Goal: Information Seeking & Learning: Learn about a topic

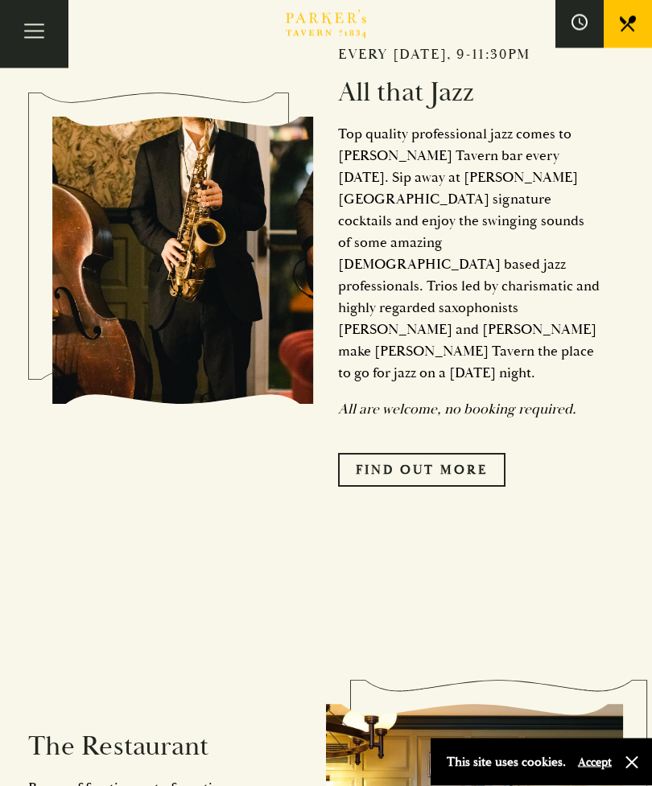
scroll to position [873, 0]
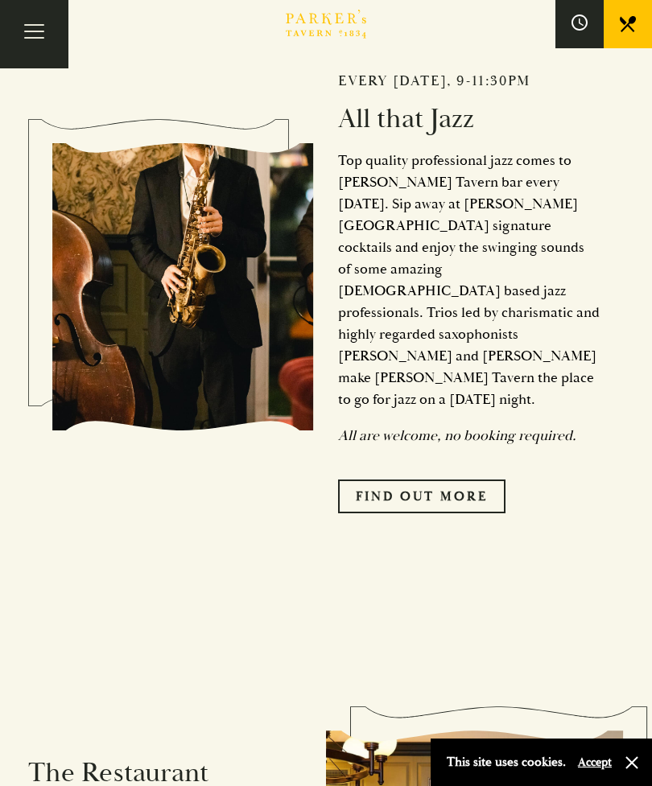
click at [419, 480] on link "Find Out More" at bounding box center [421, 497] width 167 height 34
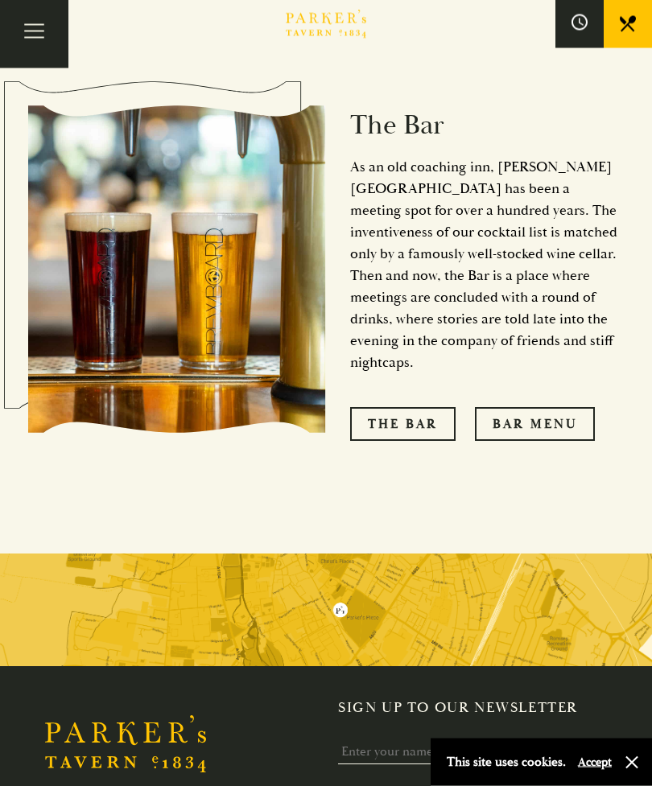
scroll to position [2450, 0]
click at [568, 407] on link "Bar Menu" at bounding box center [535, 424] width 120 height 34
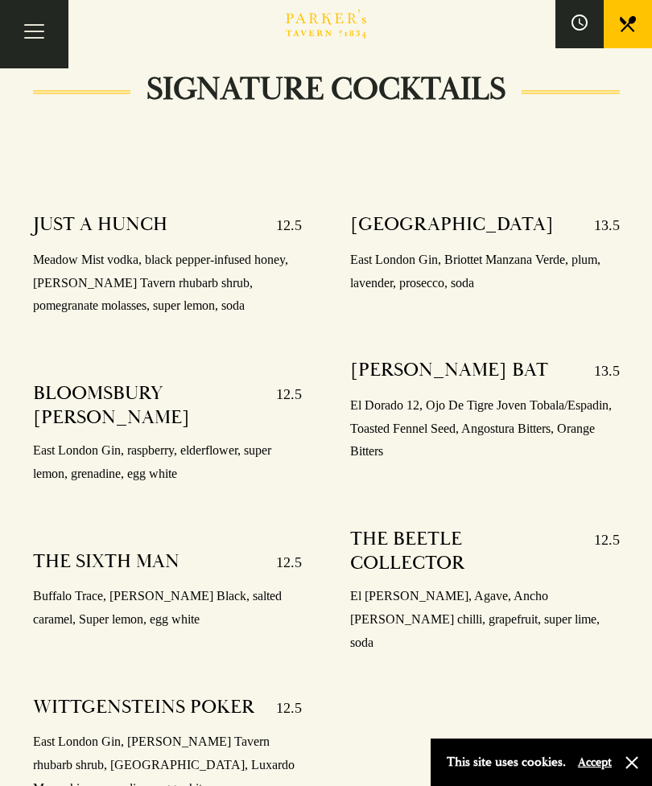
scroll to position [1529, 0]
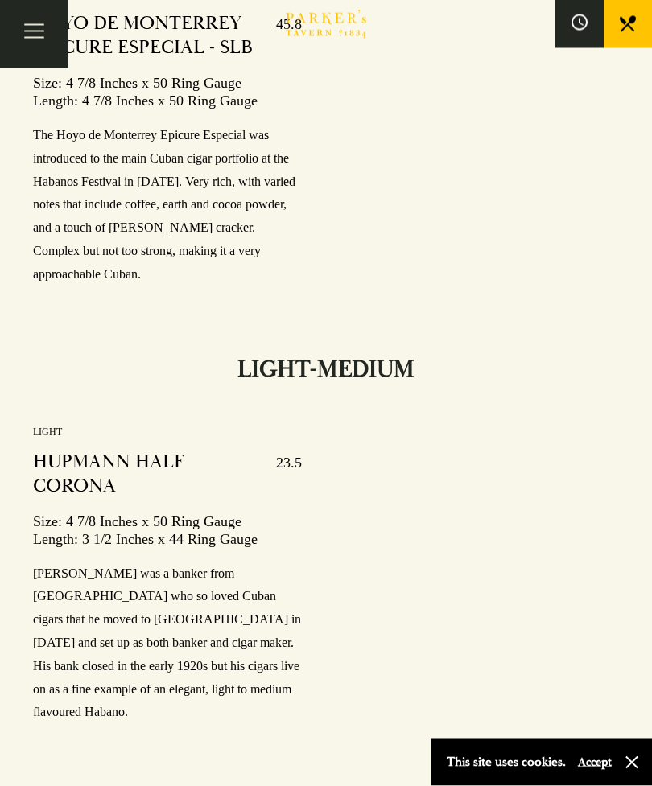
scroll to position [22414, 0]
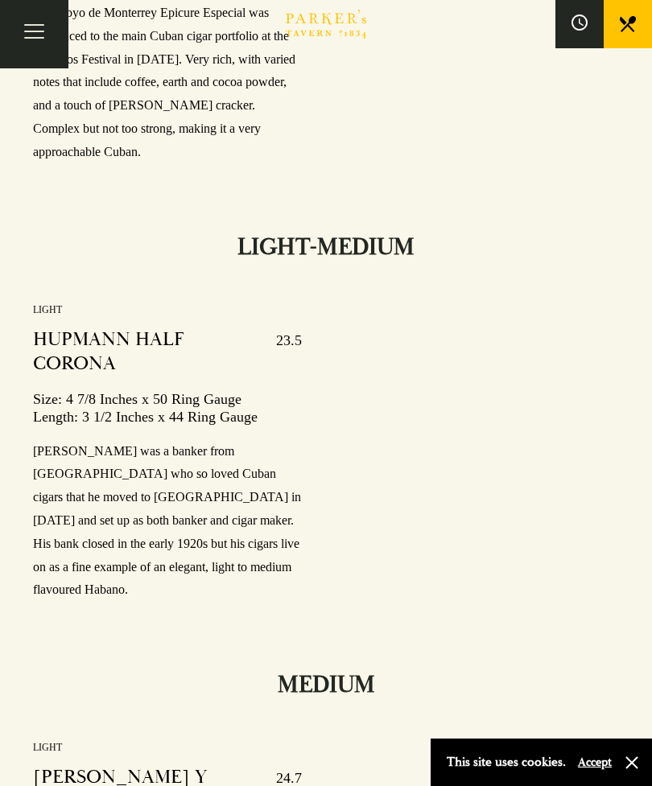
click at [30, 40] on button "Toggle navigation" at bounding box center [34, 34] width 68 height 68
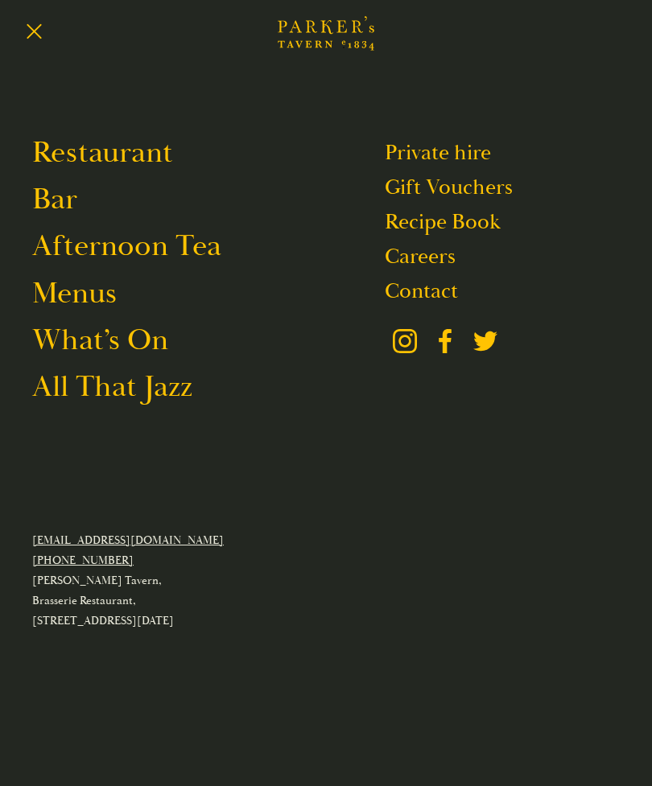
click at [78, 159] on link "Restaurant" at bounding box center [102, 153] width 141 height 38
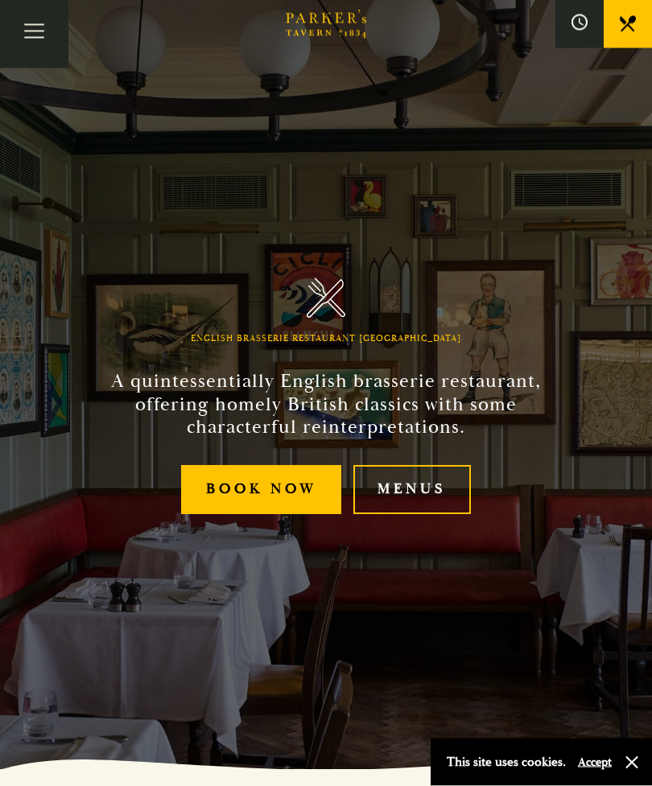
scroll to position [17, 0]
click at [423, 514] on link "Menus" at bounding box center [412, 489] width 118 height 49
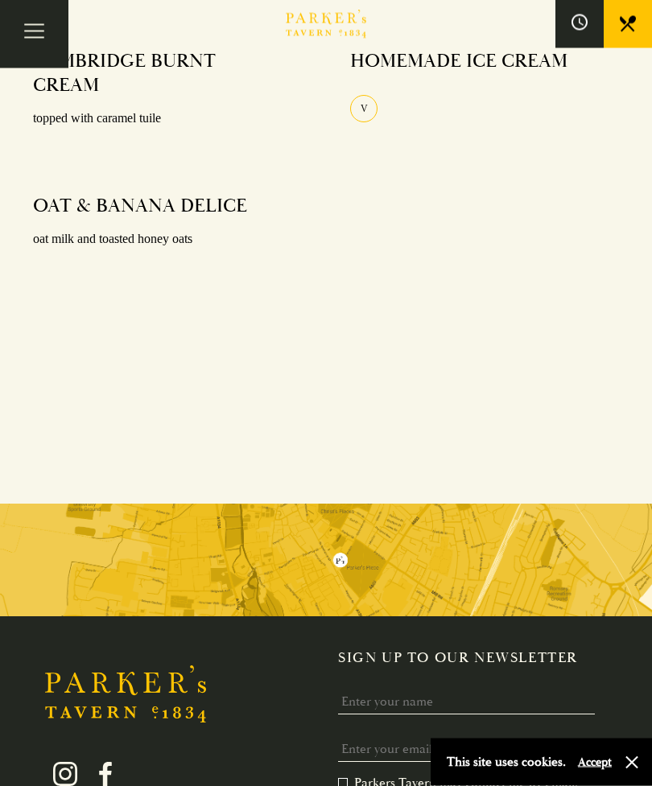
scroll to position [2214, 0]
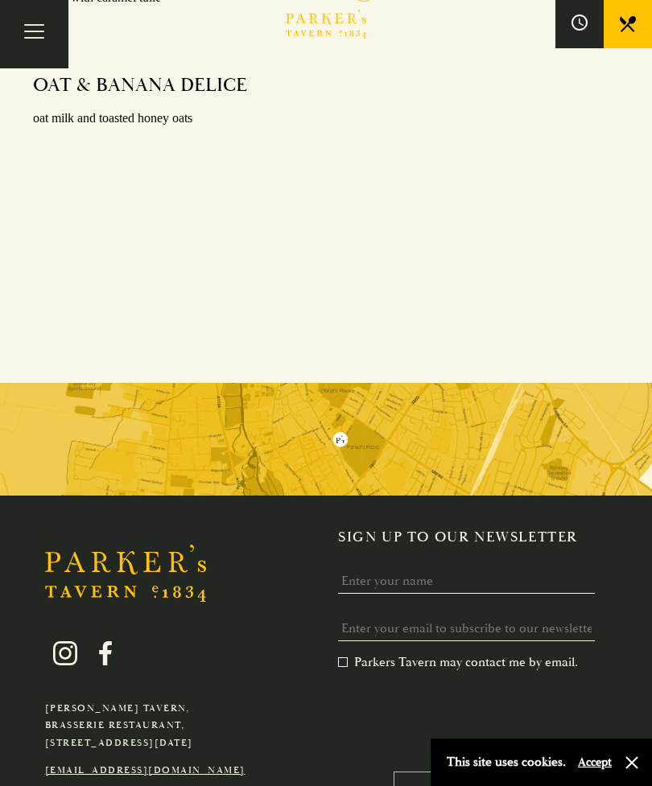
click at [32, 19] on button "Toggle navigation" at bounding box center [34, 34] width 68 height 68
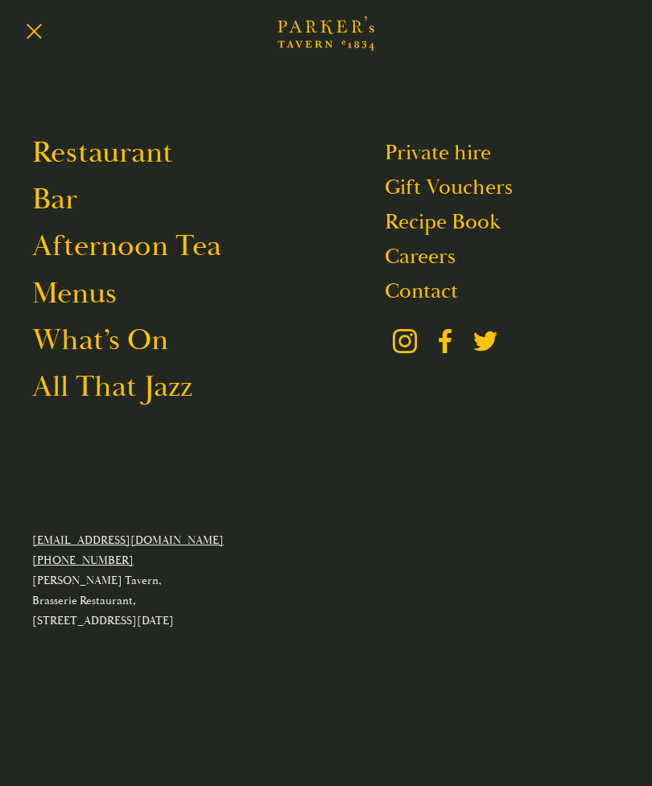
click at [60, 302] on link "Menus" at bounding box center [74, 293] width 85 height 38
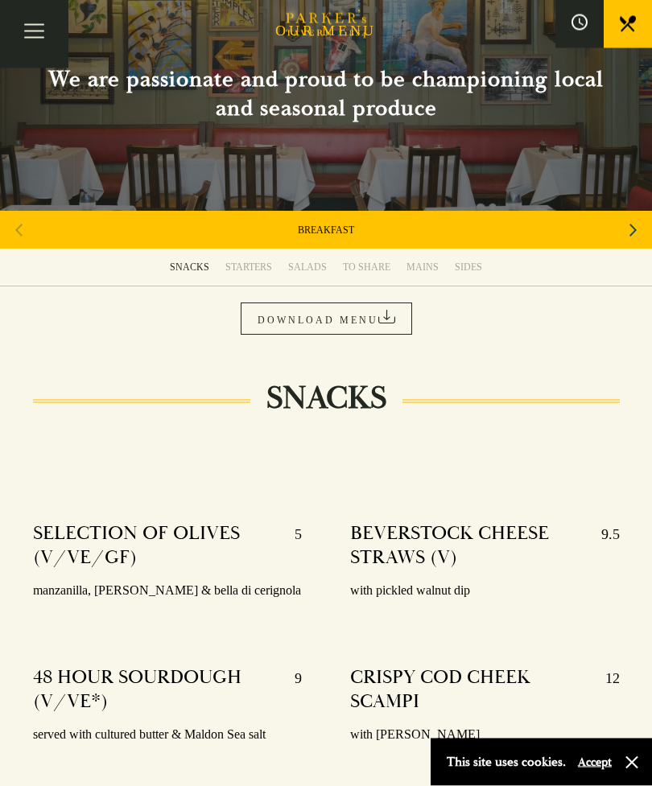
click at [622, 236] on div "Next slide" at bounding box center [633, 230] width 22 height 35
click at [617, 237] on div "AFTERNOON TEA" at bounding box center [326, 230] width 652 height 38
click at [622, 237] on div "Next slide" at bounding box center [633, 230] width 22 height 35
click at [628, 231] on div "Next slide" at bounding box center [633, 230] width 22 height 35
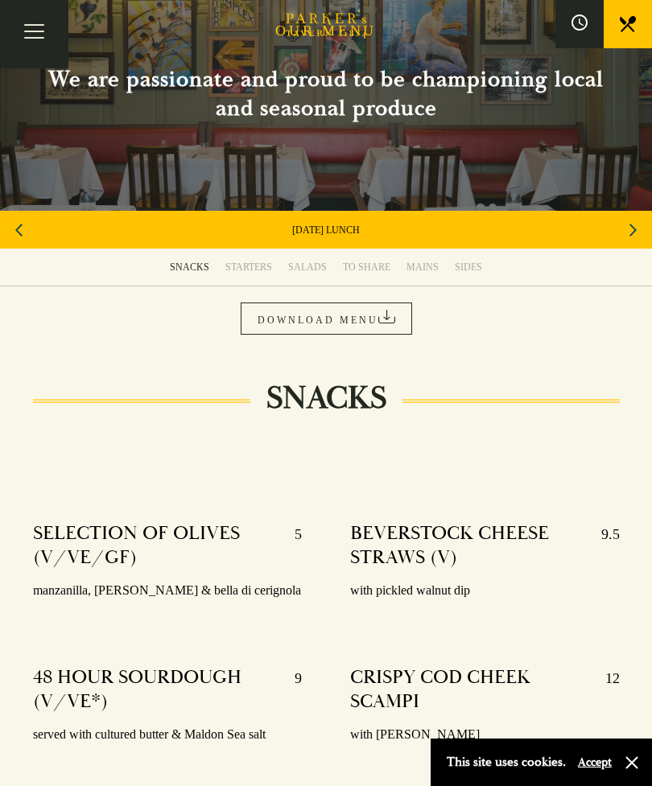
click at [629, 232] on icon "Next slide" at bounding box center [632, 230] width 7 height 35
click at [627, 234] on div "Next slide" at bounding box center [633, 230] width 22 height 35
click at [633, 233] on icon "Next slide" at bounding box center [632, 230] width 7 height 35
click at [29, 230] on div "Previous slide" at bounding box center [19, 230] width 22 height 35
click at [28, 233] on div "Previous slide" at bounding box center [19, 230] width 22 height 35
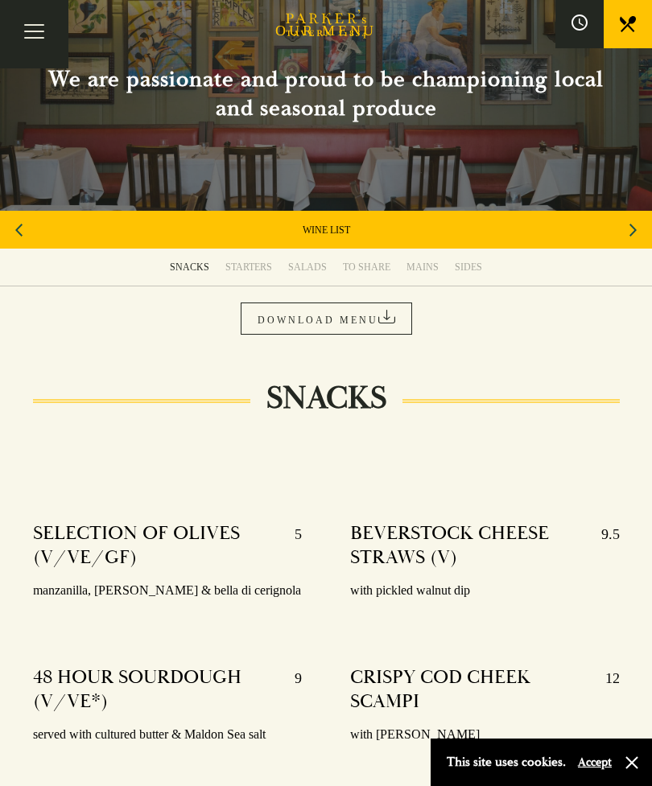
click at [29, 229] on div "Previous slide" at bounding box center [19, 230] width 22 height 35
click at [27, 232] on div "Previous slide" at bounding box center [19, 230] width 22 height 35
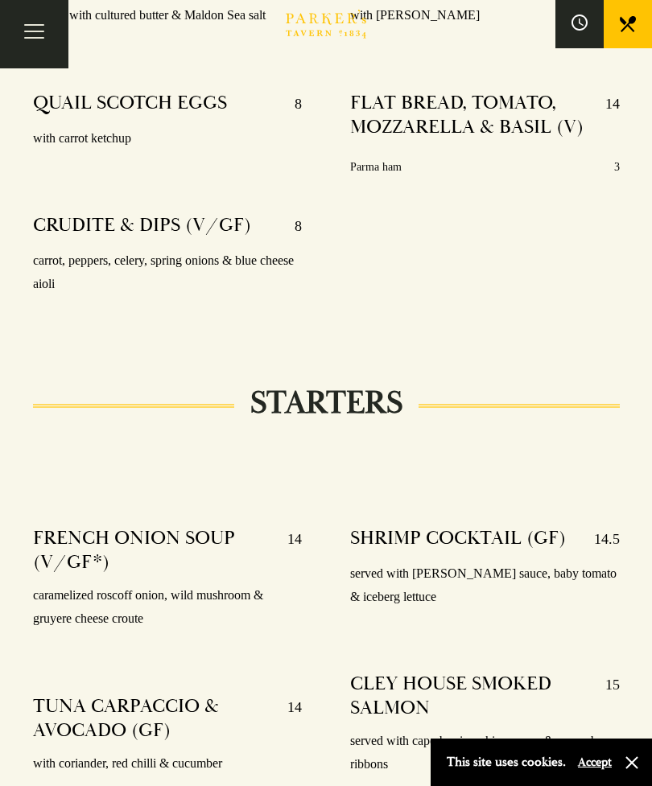
scroll to position [810, 0]
